Goal: Find contact information: Find contact information

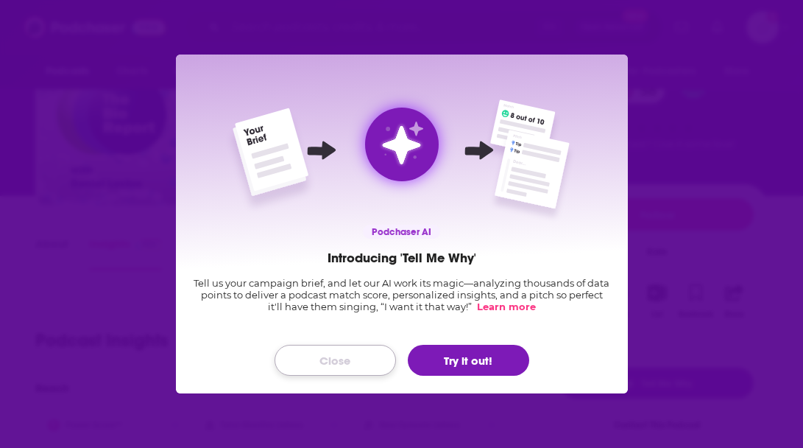
click at [370, 368] on button "Close" at bounding box center [335, 360] width 121 height 31
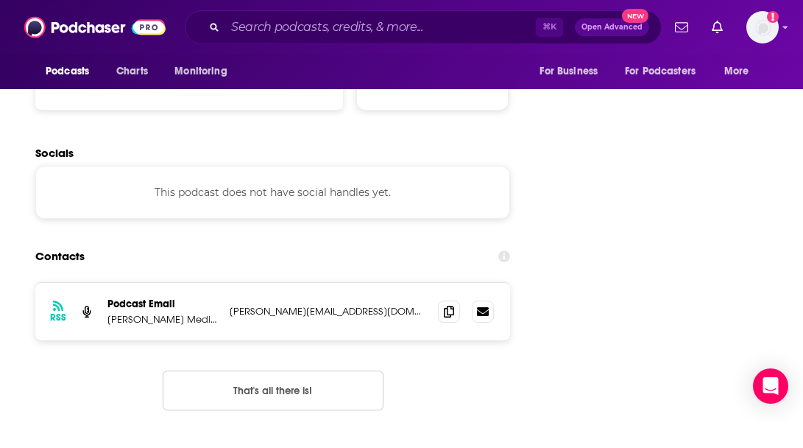
scroll to position [1668, 0]
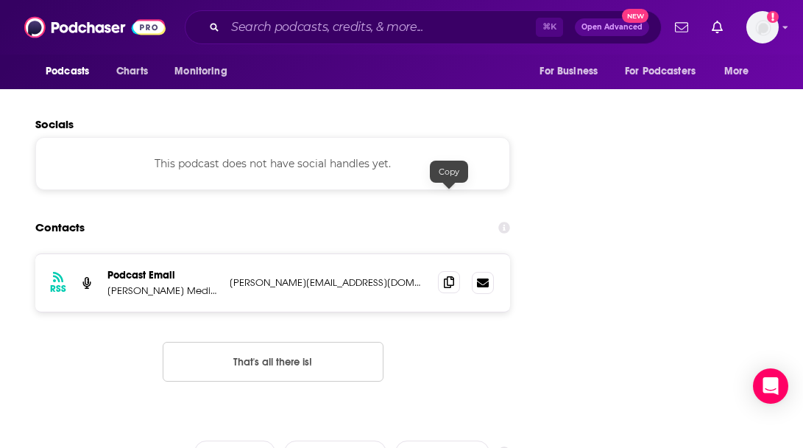
click at [445, 271] on span at bounding box center [449, 282] width 22 height 22
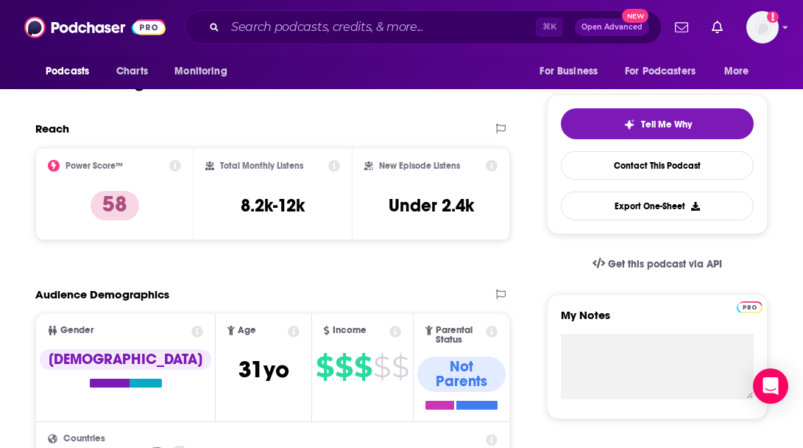
scroll to position [0, 0]
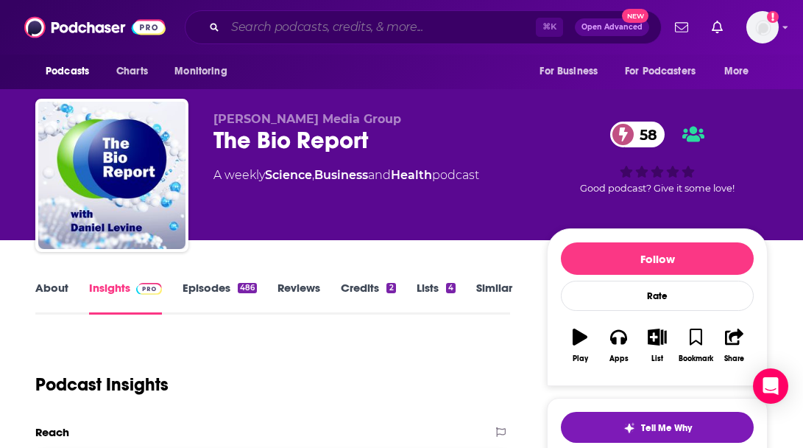
click at [395, 30] on input "Search podcasts, credits, & more..." at bounding box center [380, 27] width 311 height 24
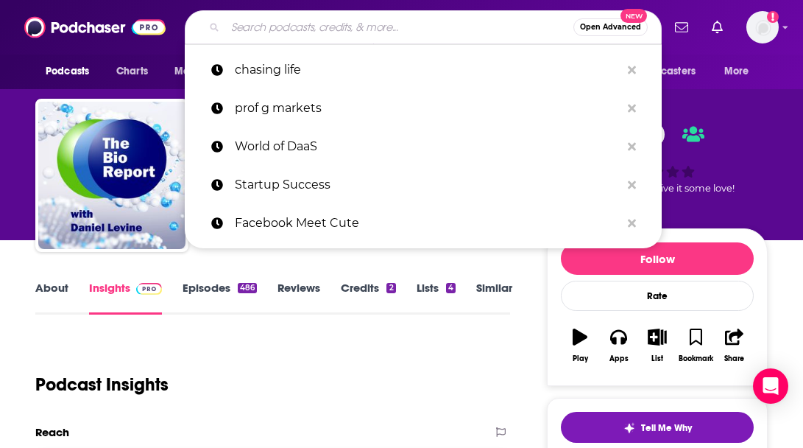
paste input "AAT Business of Biotech (Bioprocess Online)"
type input "AAT Business of Biotech (Bioprocess Online)"
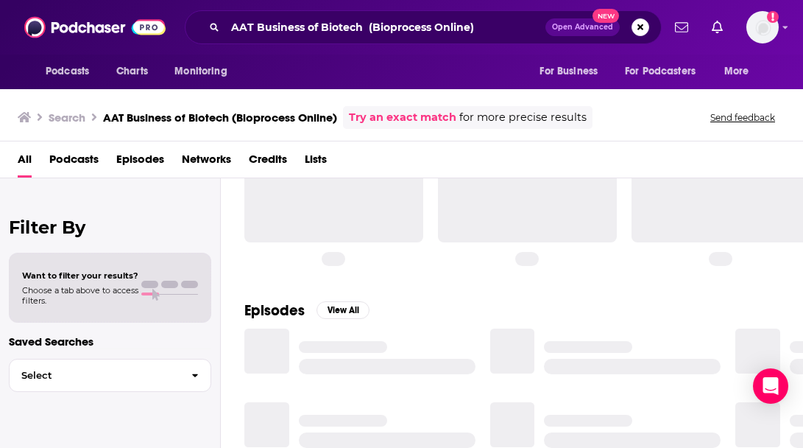
scroll to position [62, 0]
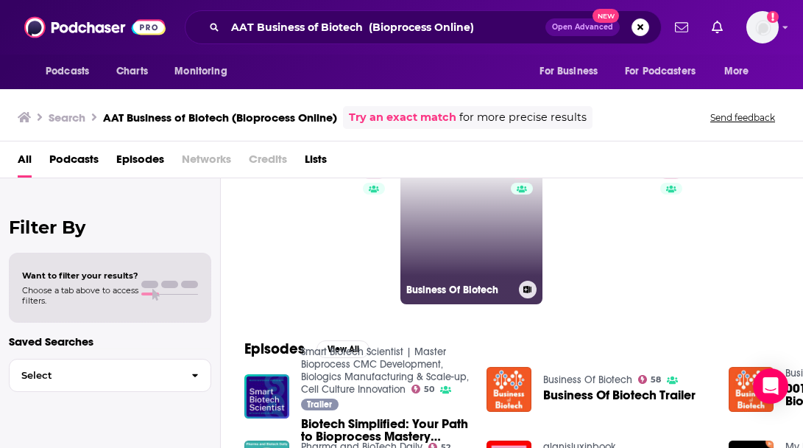
click at [521, 206] on div "58" at bounding box center [524, 223] width 26 height 113
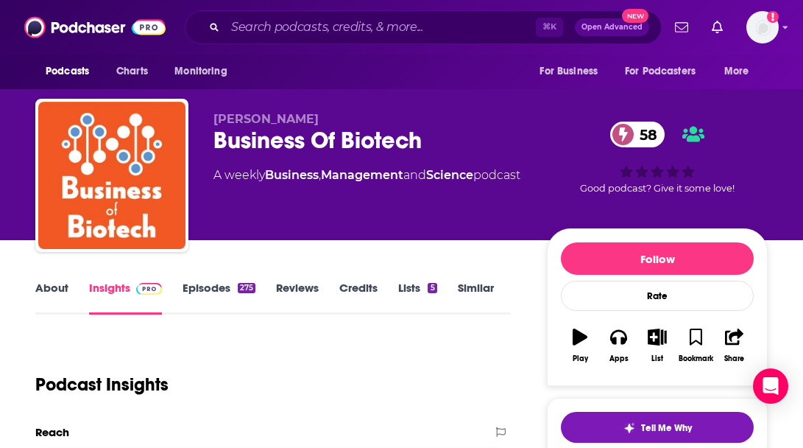
click at [54, 292] on link "About" at bounding box center [51, 298] width 33 height 34
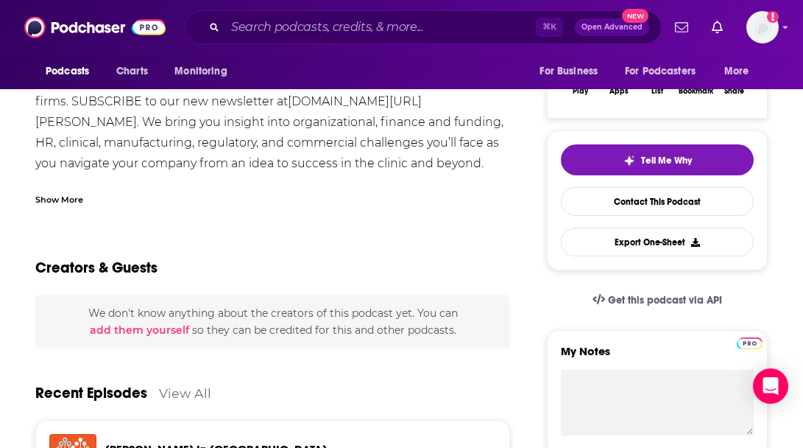
scroll to position [287, 0]
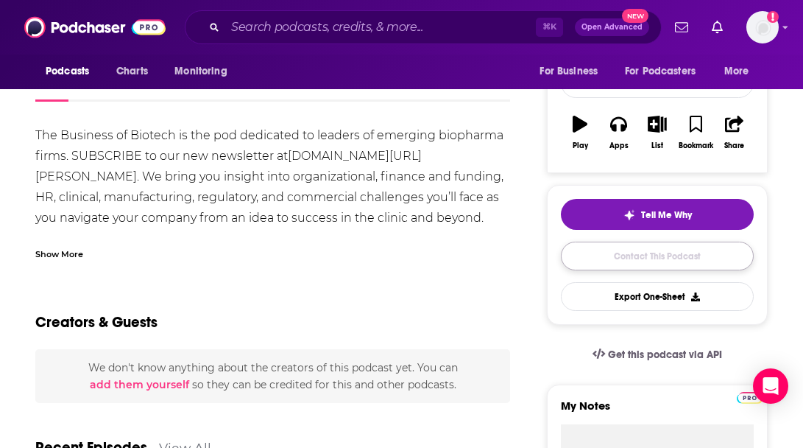
click at [592, 263] on link "Contact This Podcast" at bounding box center [657, 255] width 193 height 29
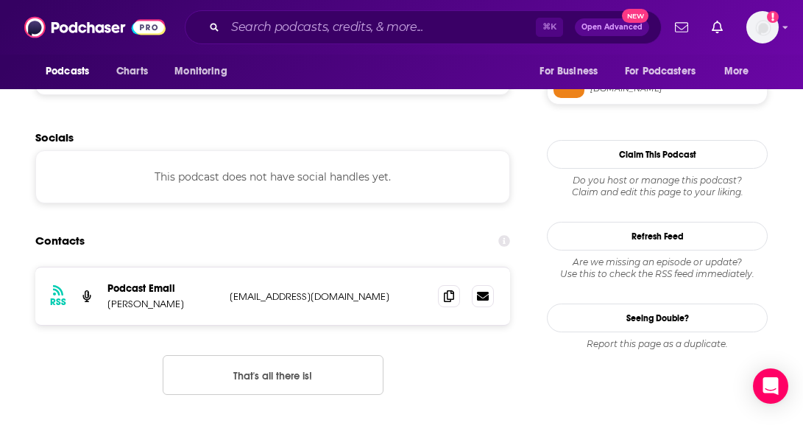
scroll to position [1365, 0]
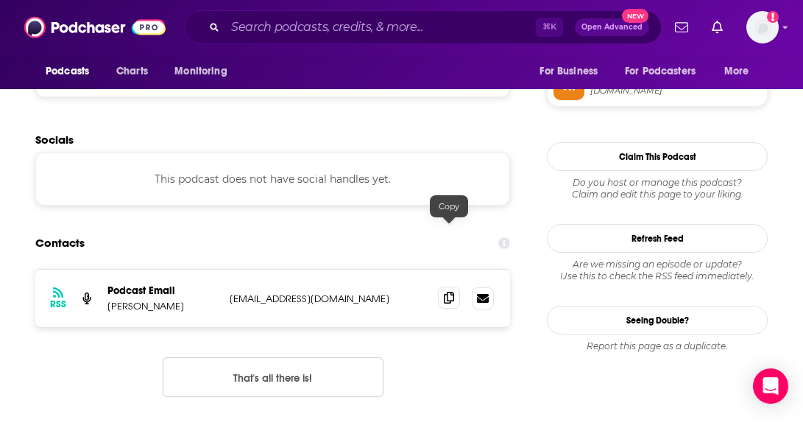
click at [453, 292] on icon at bounding box center [449, 298] width 10 height 12
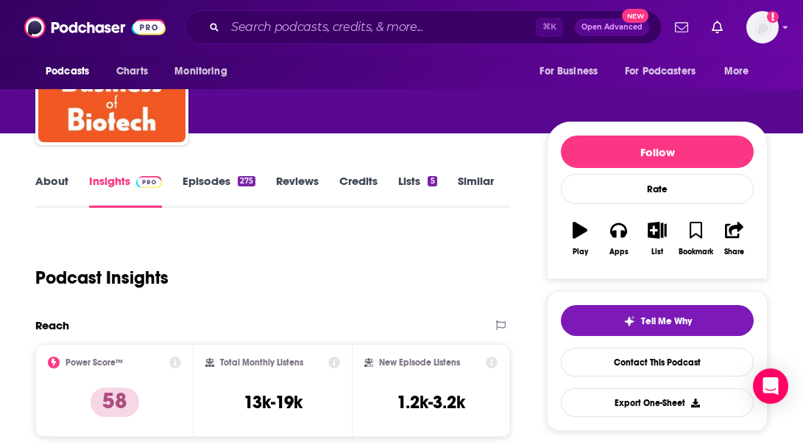
scroll to position [0, 0]
